Goal: Task Accomplishment & Management: Manage account settings

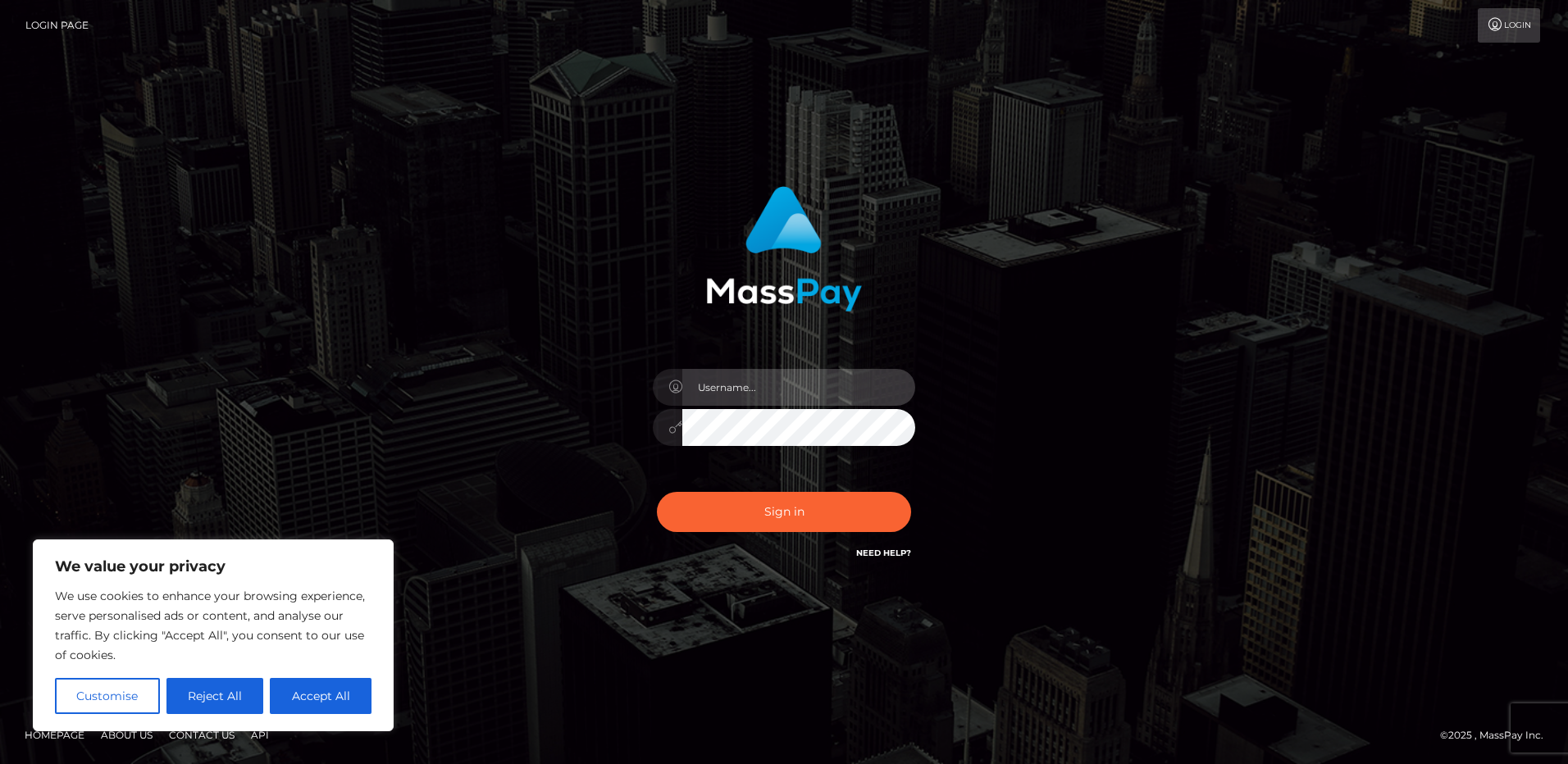
click at [712, 386] on input "text" at bounding box center [799, 387] width 233 height 37
click at [314, 690] on button "Accept All" at bounding box center [321, 696] width 102 height 36
checkbox input "true"
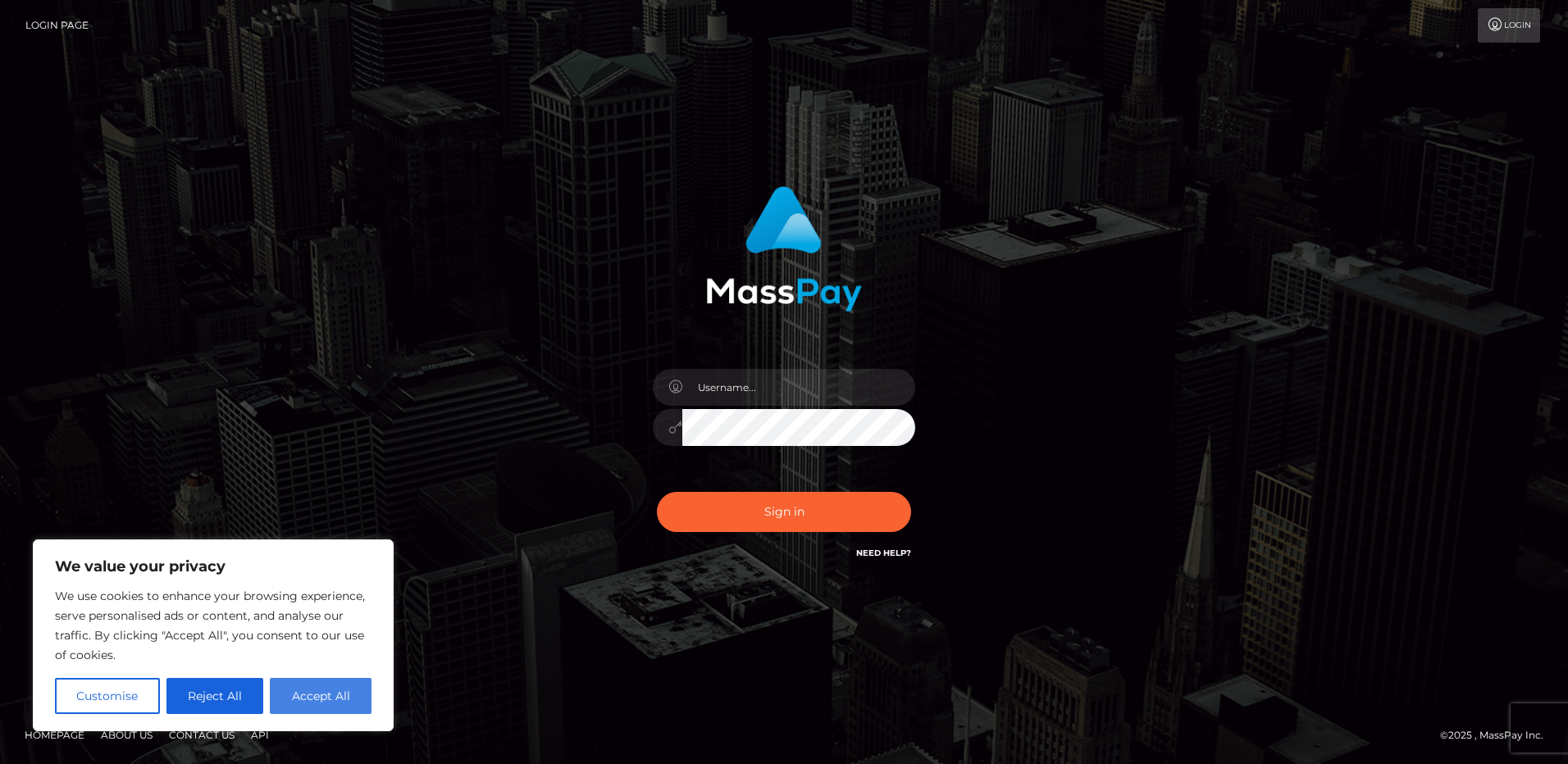
checkbox input "true"
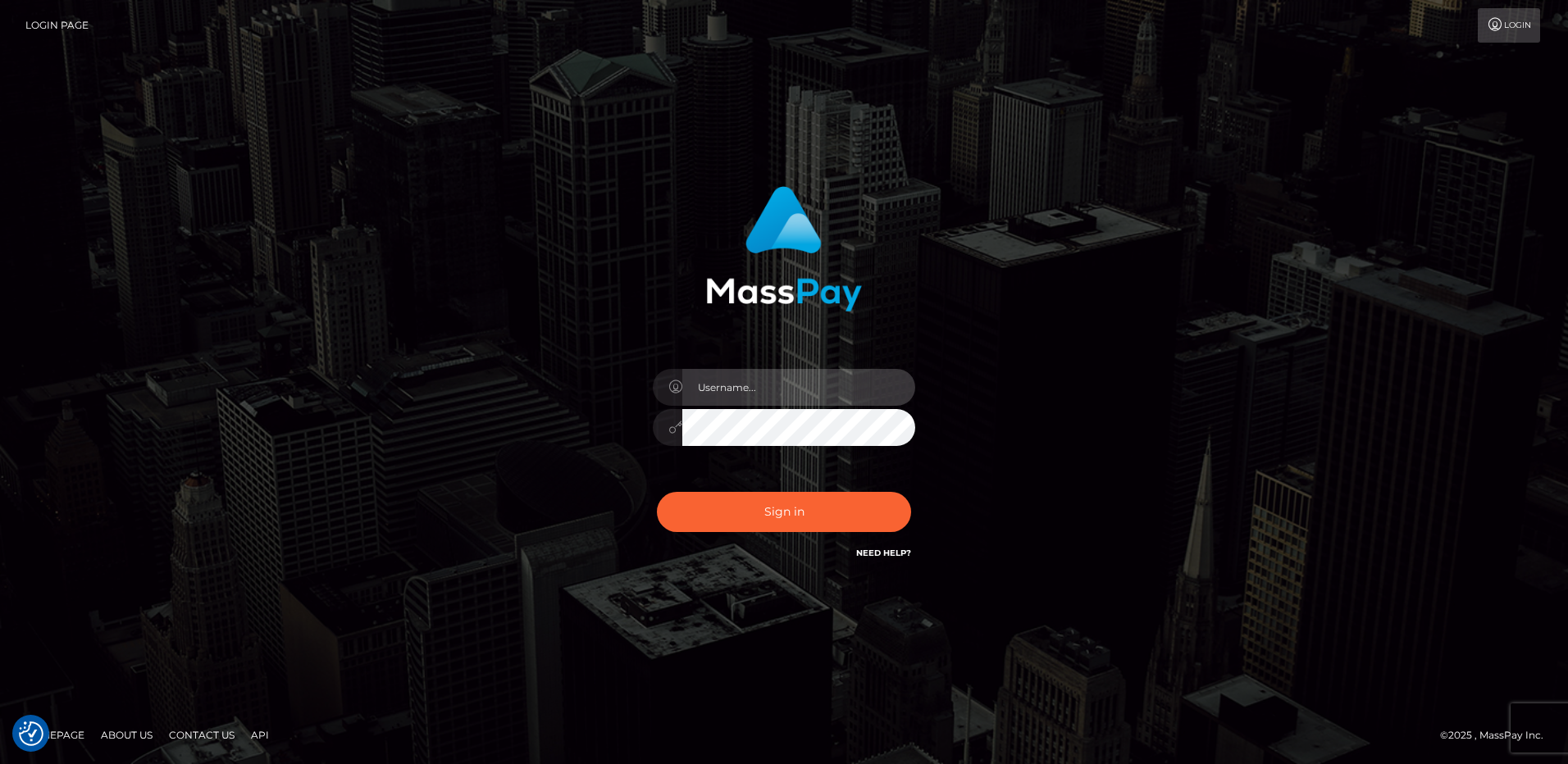
click at [703, 383] on input "text" at bounding box center [799, 387] width 233 height 37
type input "[EMAIL_ADDRESS][DOMAIN_NAME]"
click at [996, 351] on div "[EMAIL_ADDRESS][DOMAIN_NAME]" at bounding box center [784, 374] width 431 height 401
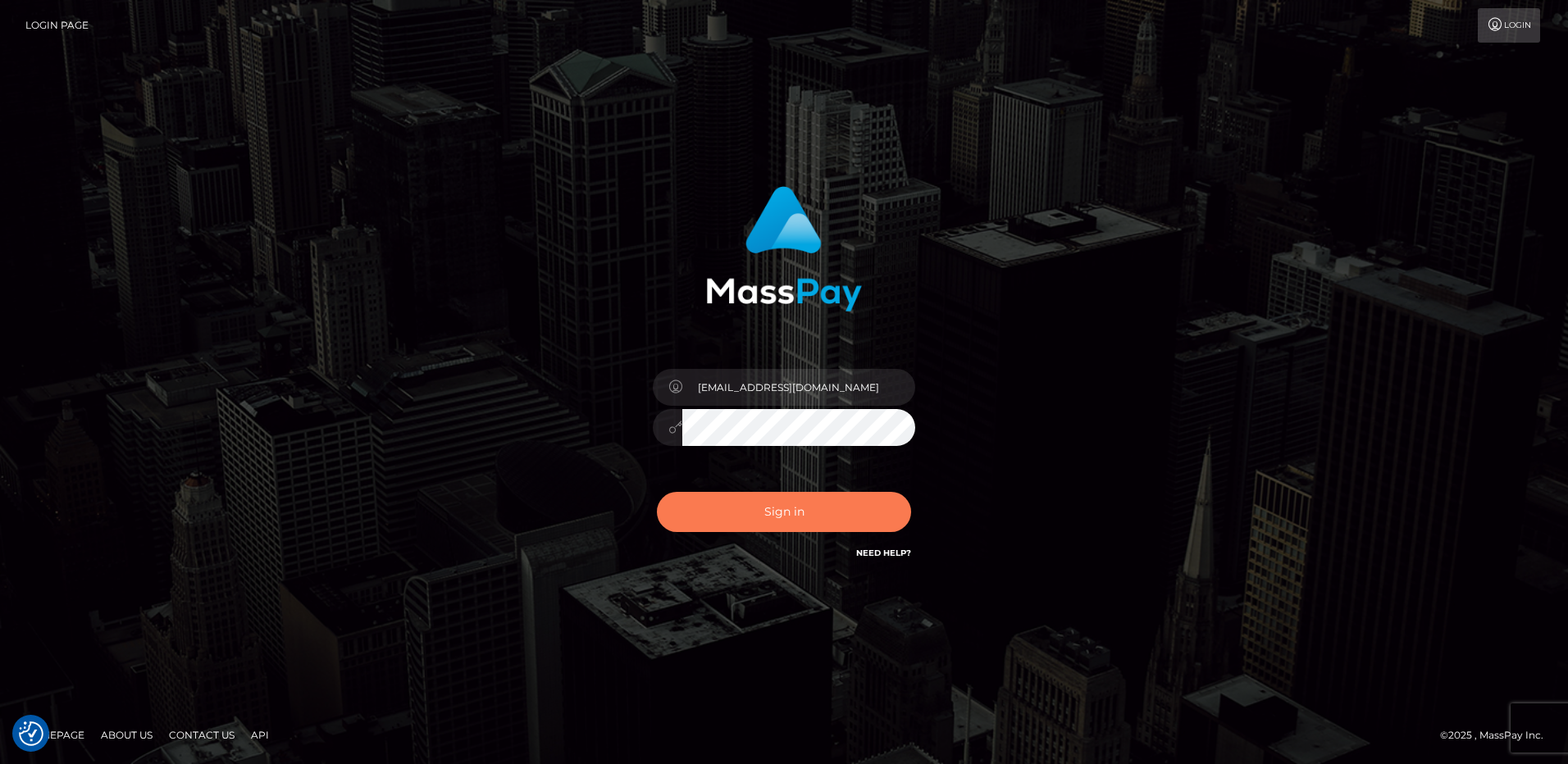
click at [818, 509] on button "Sign in" at bounding box center [784, 512] width 254 height 40
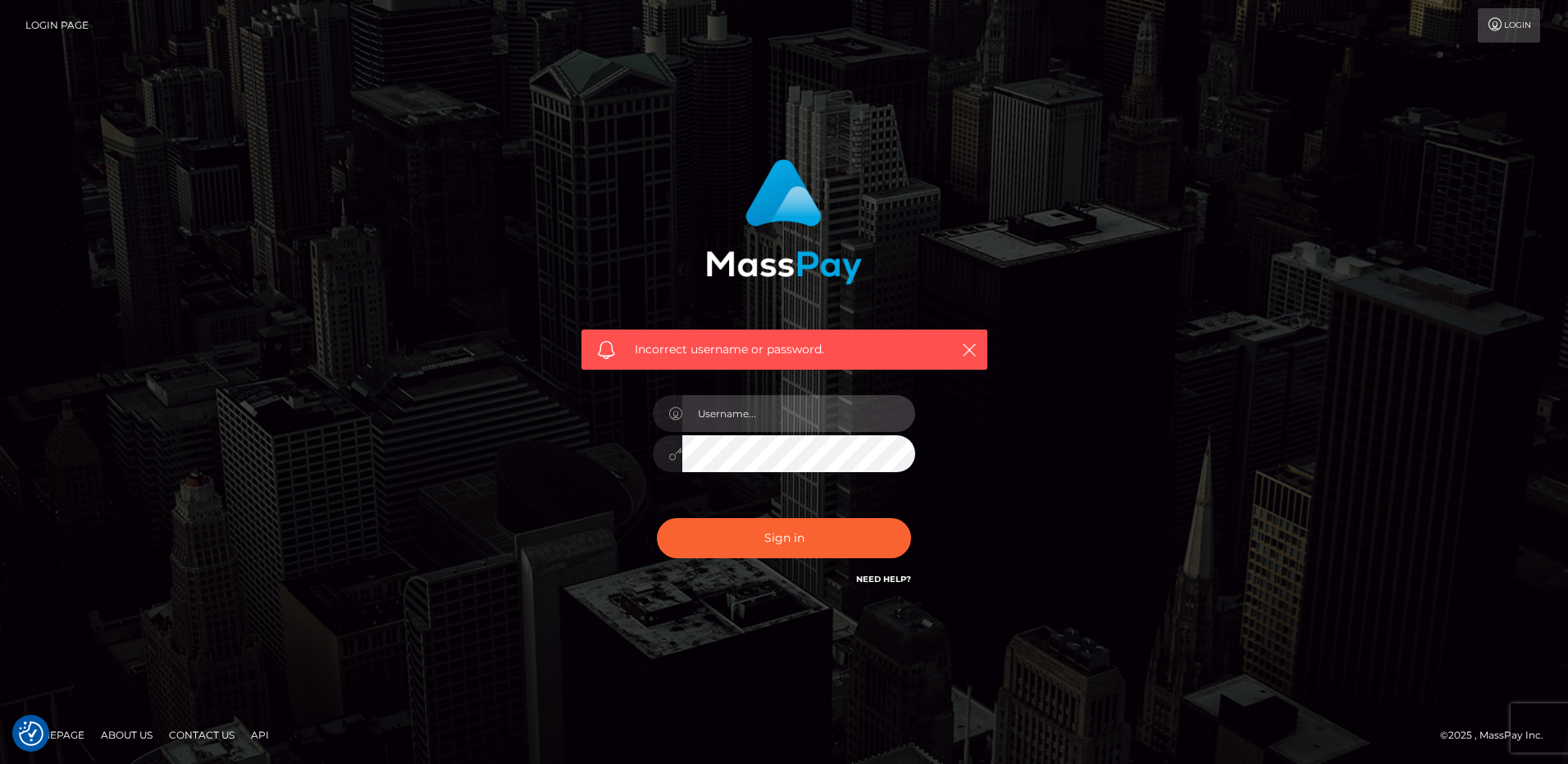
click at [717, 412] on input "text" at bounding box center [799, 413] width 233 height 37
type input "[EMAIL_ADDRESS][DOMAIN_NAME]"
click at [863, 577] on link "Need Help?" at bounding box center [884, 579] width 55 height 11
